Goal: Task Accomplishment & Management: Use online tool/utility

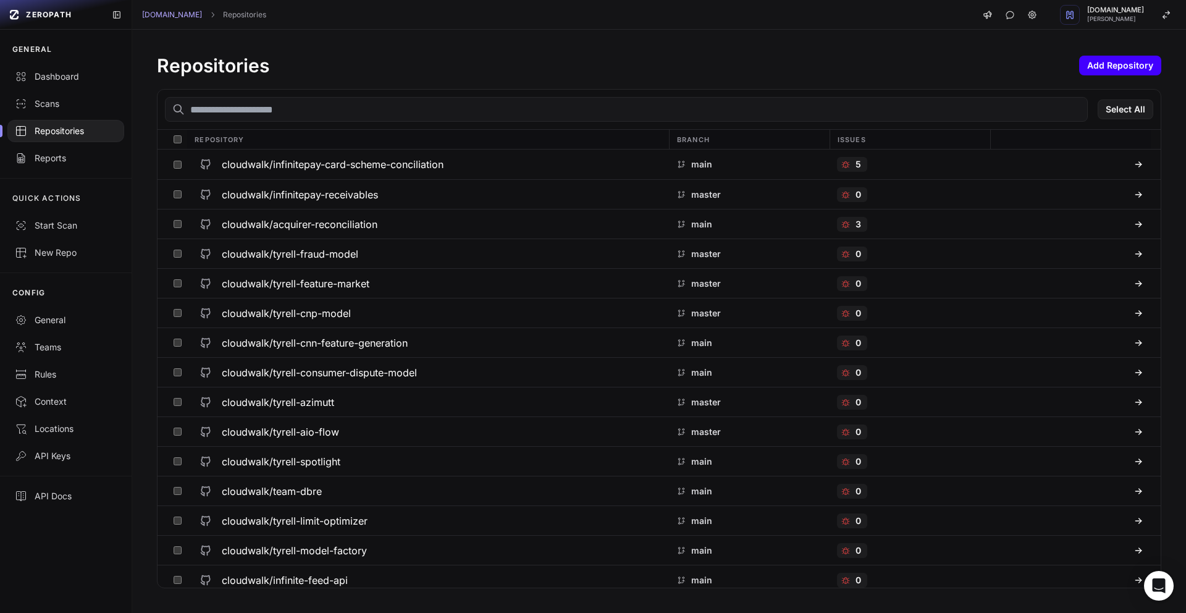
click at [1099, 67] on button "Add Repository" at bounding box center [1120, 66] width 82 height 20
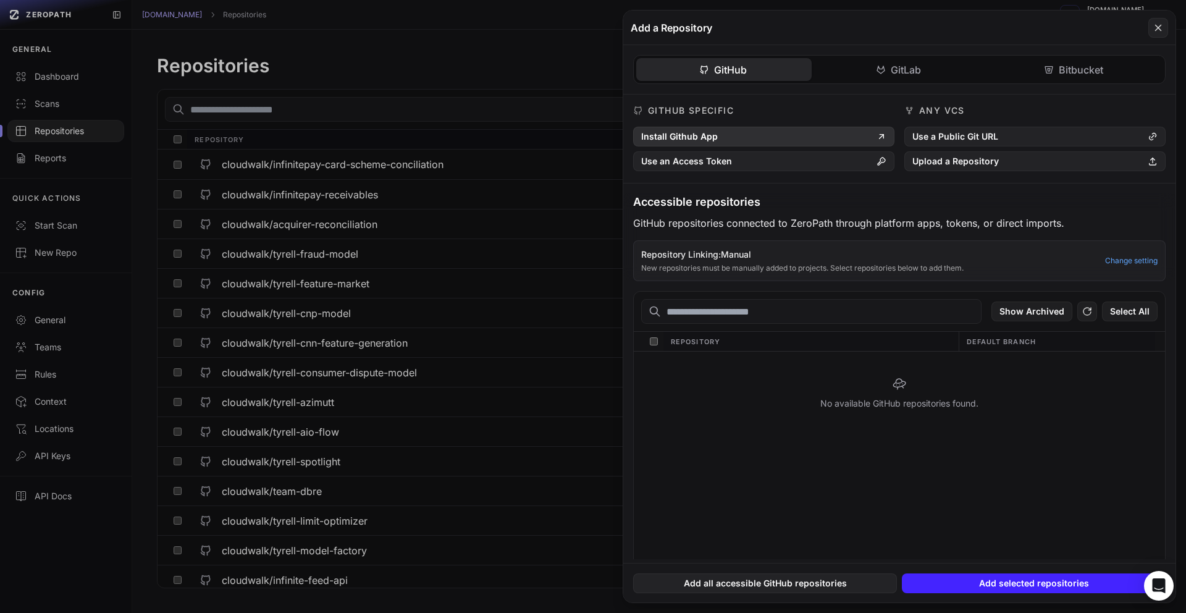
click at [807, 140] on button "Install Github App" at bounding box center [763, 137] width 261 height 20
